Goal: Task Accomplishment & Management: Manage account settings

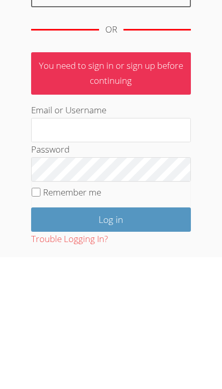
scroll to position [189, 0]
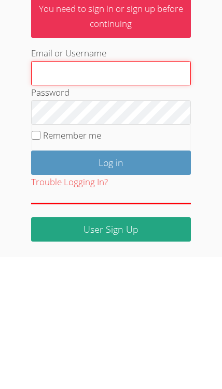
type input "[EMAIL_ADDRESS][DOMAIN_NAME]"
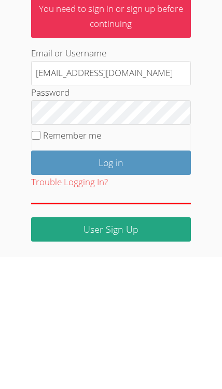
click at [110, 283] on input "Log in" at bounding box center [110, 295] width 159 height 24
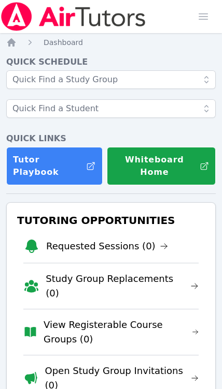
click at [187, 318] on link "View Registerable Course Groups (0)" at bounding box center [120, 332] width 155 height 29
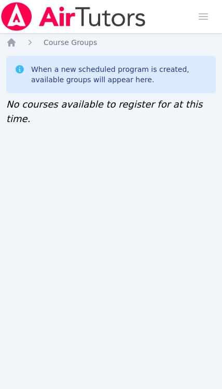
scroll to position [0, 4]
